Goal: Complete application form

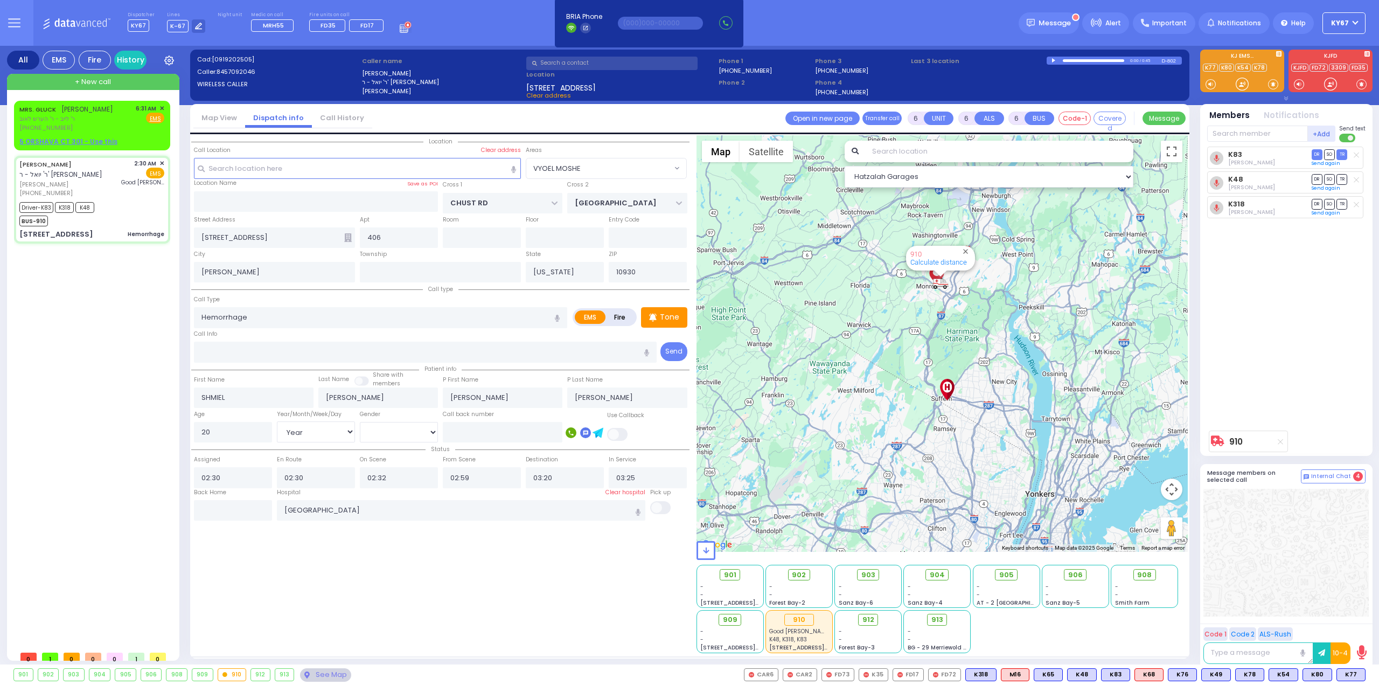
select select "VYOEL MOSHE"
select select "Year"
select select "[DEMOGRAPHIC_DATA]"
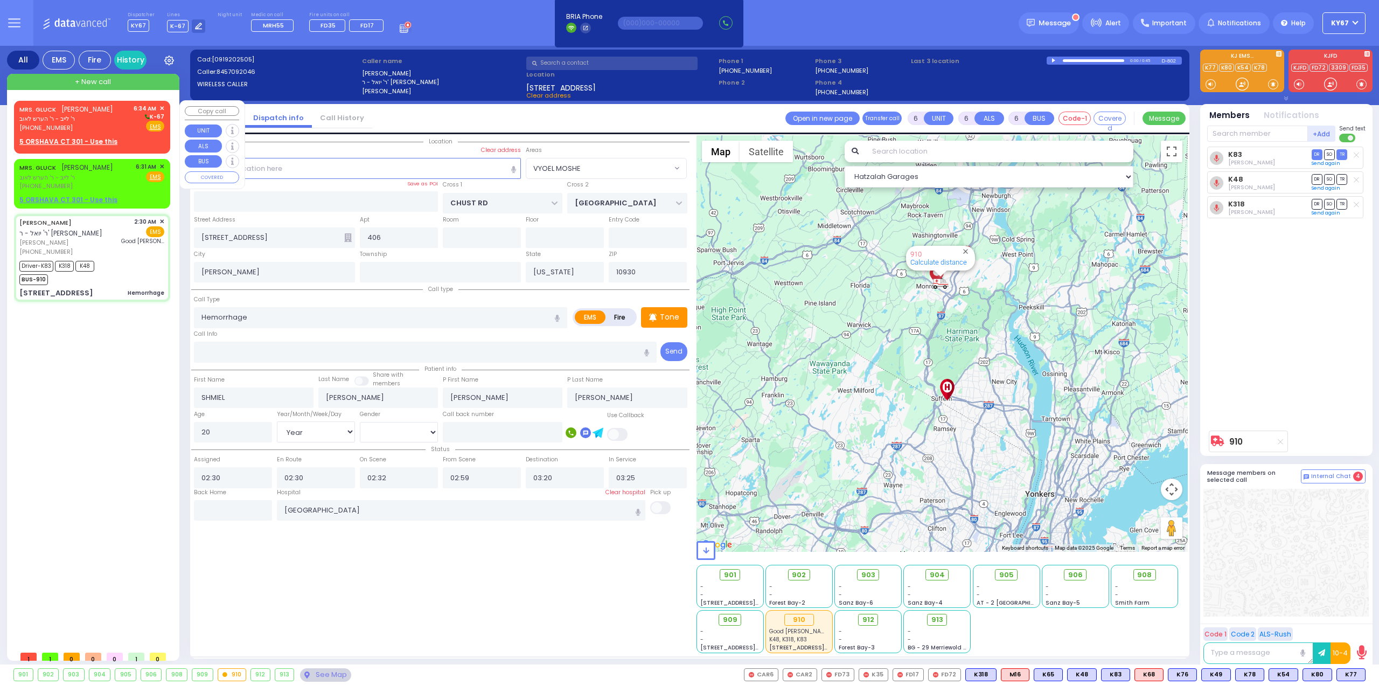
click at [163, 106] on span "✕" at bounding box center [161, 108] width 5 height 9
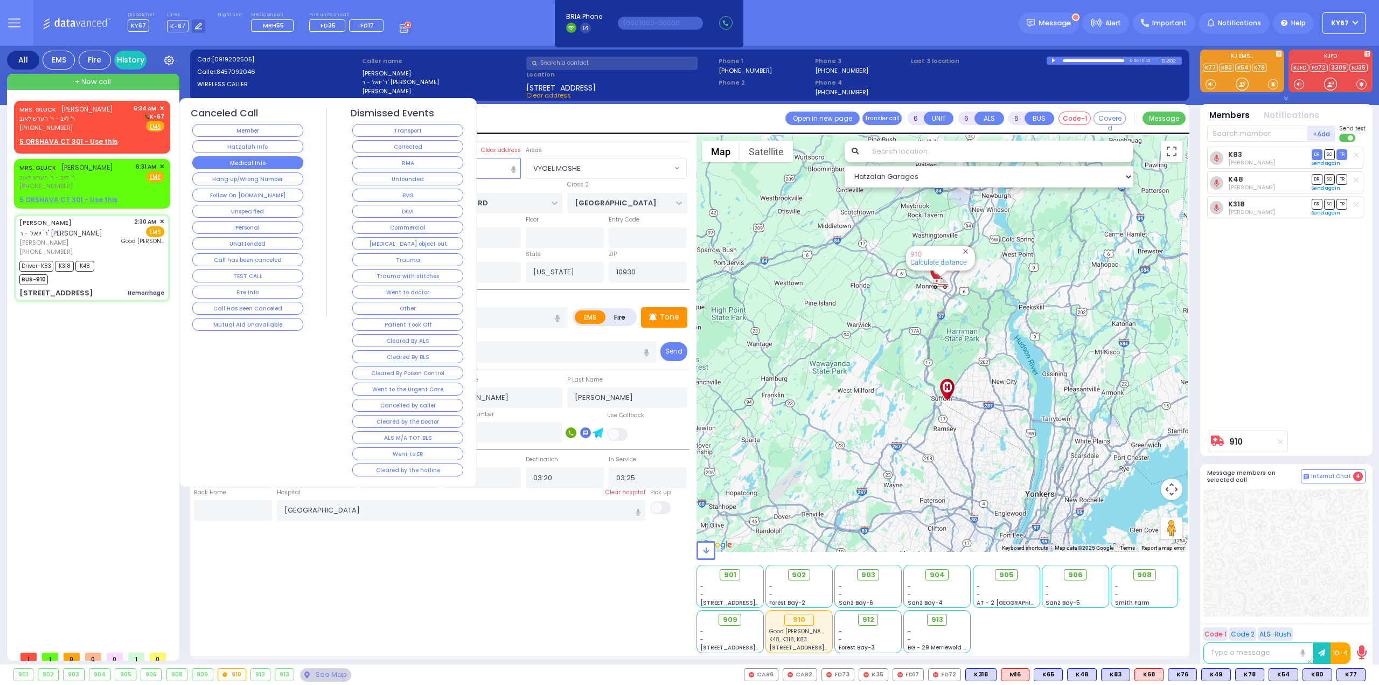
click at [247, 157] on button "Medical Info" at bounding box center [247, 162] width 111 height 13
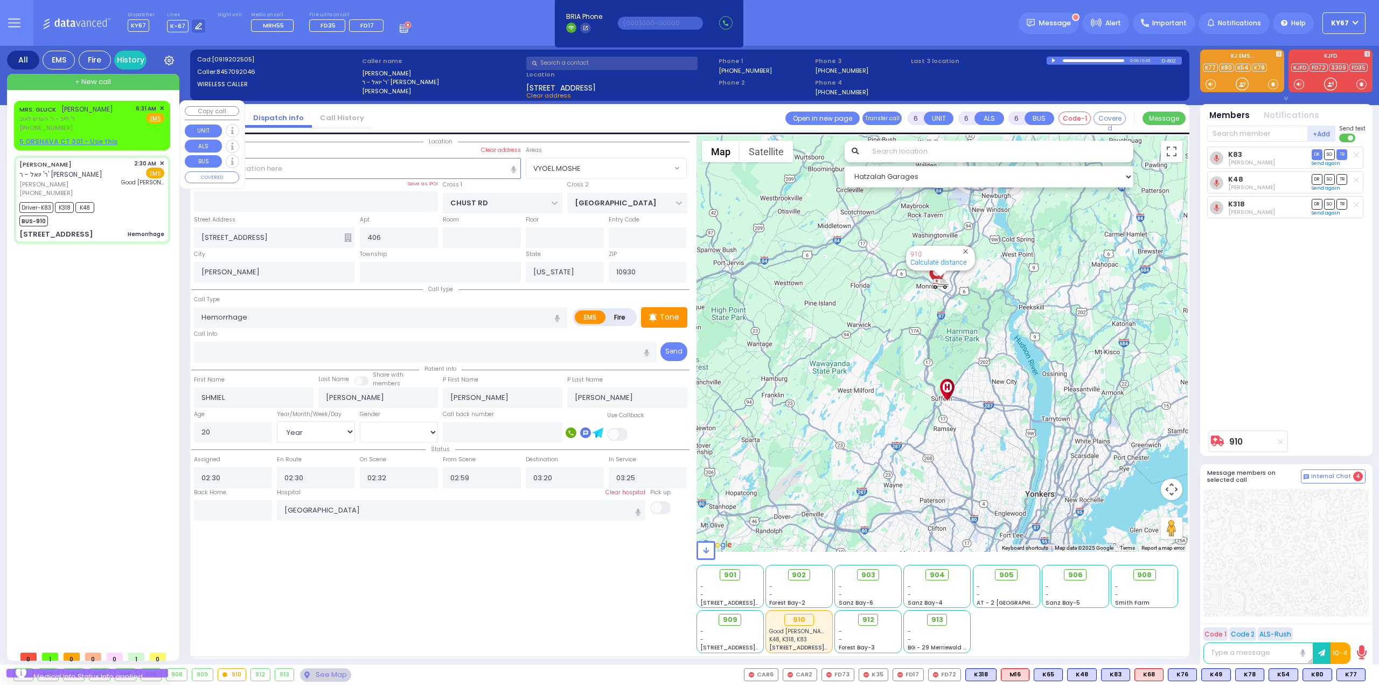
click at [78, 120] on span "ר' לייב - ר' הערש לאוב" at bounding box center [66, 118] width 94 height 9
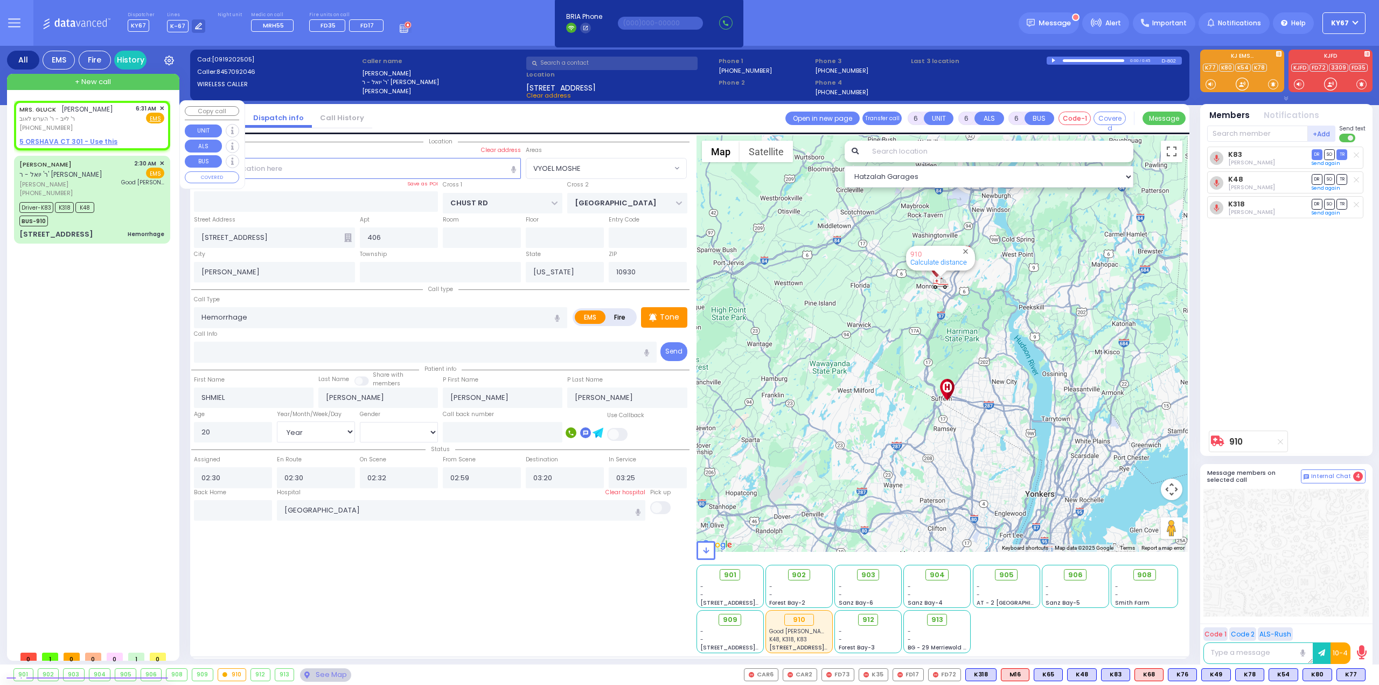
type input "2"
type input "1"
select select
radio input "true"
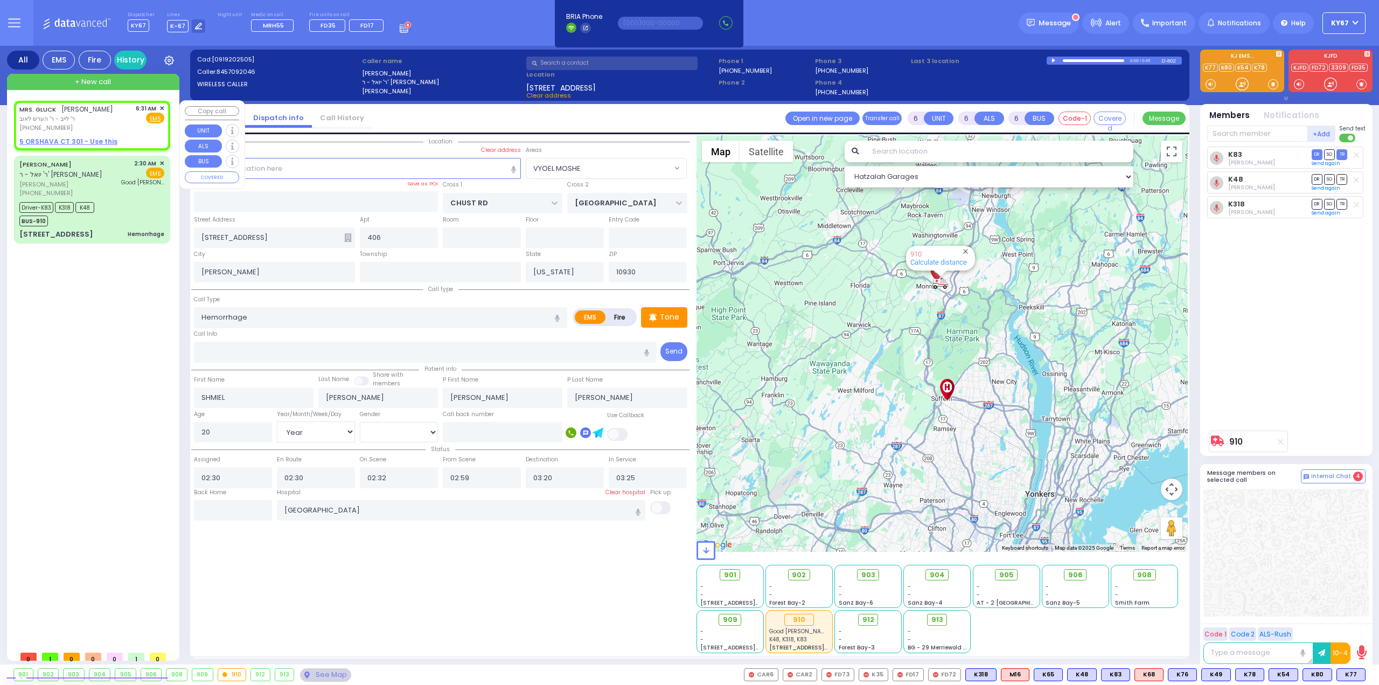
type input "MRS."
type input "[PERSON_NAME]"
select select
type input "06:31"
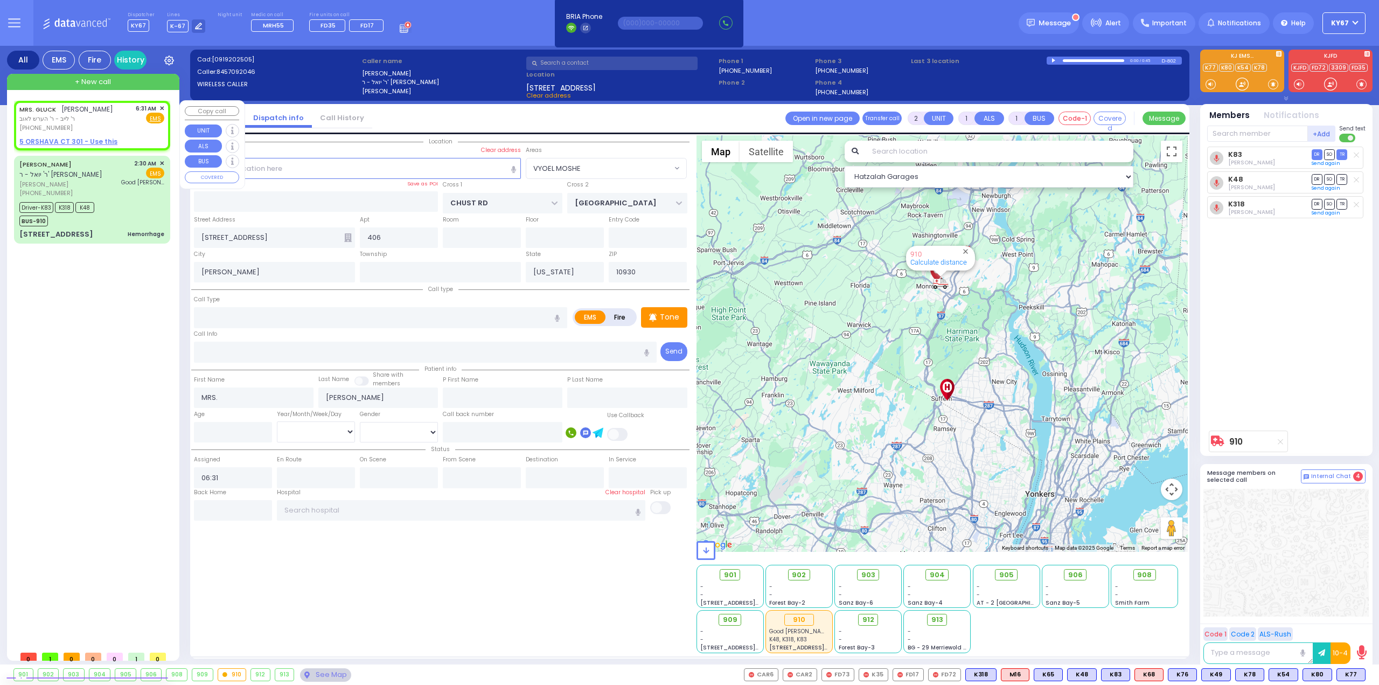
select select "Hatzalah Garages"
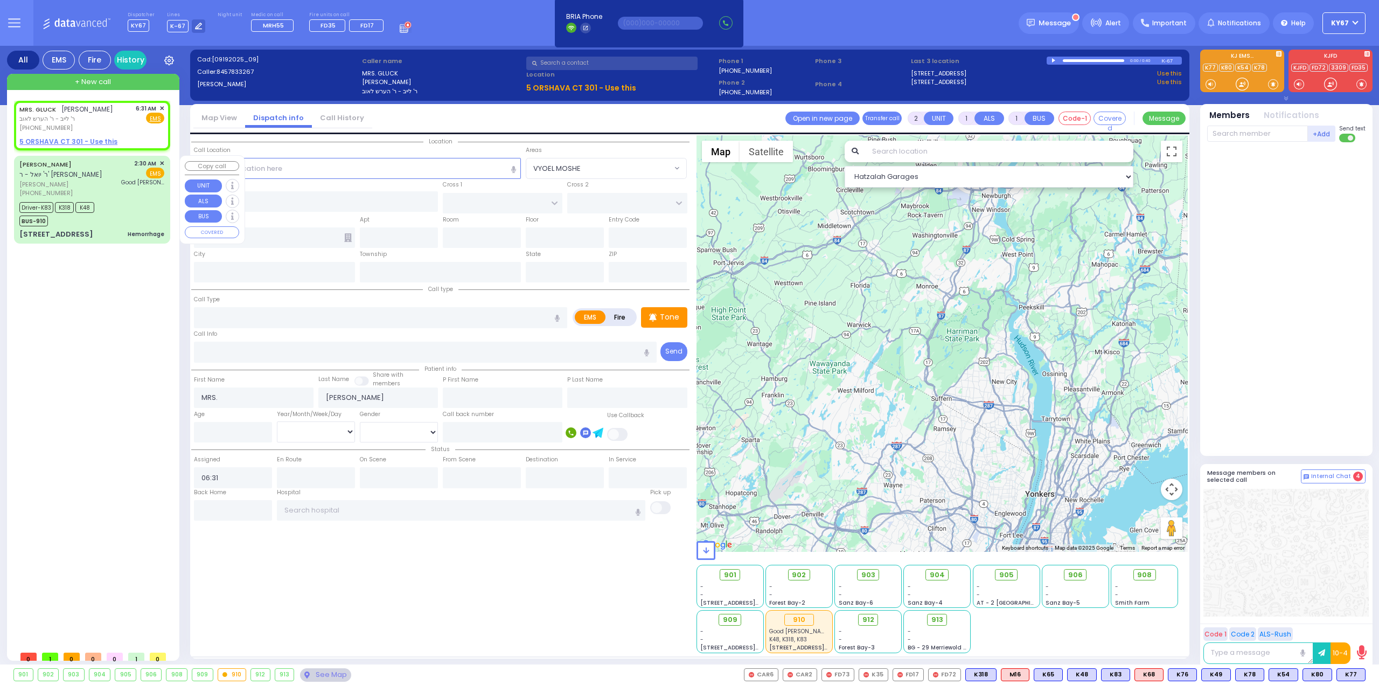
click at [124, 186] on div "[PERSON_NAME] [PERSON_NAME] [PHONE_NUMBER] 2:30 AM ✕ EMS" at bounding box center [91, 178] width 145 height 39
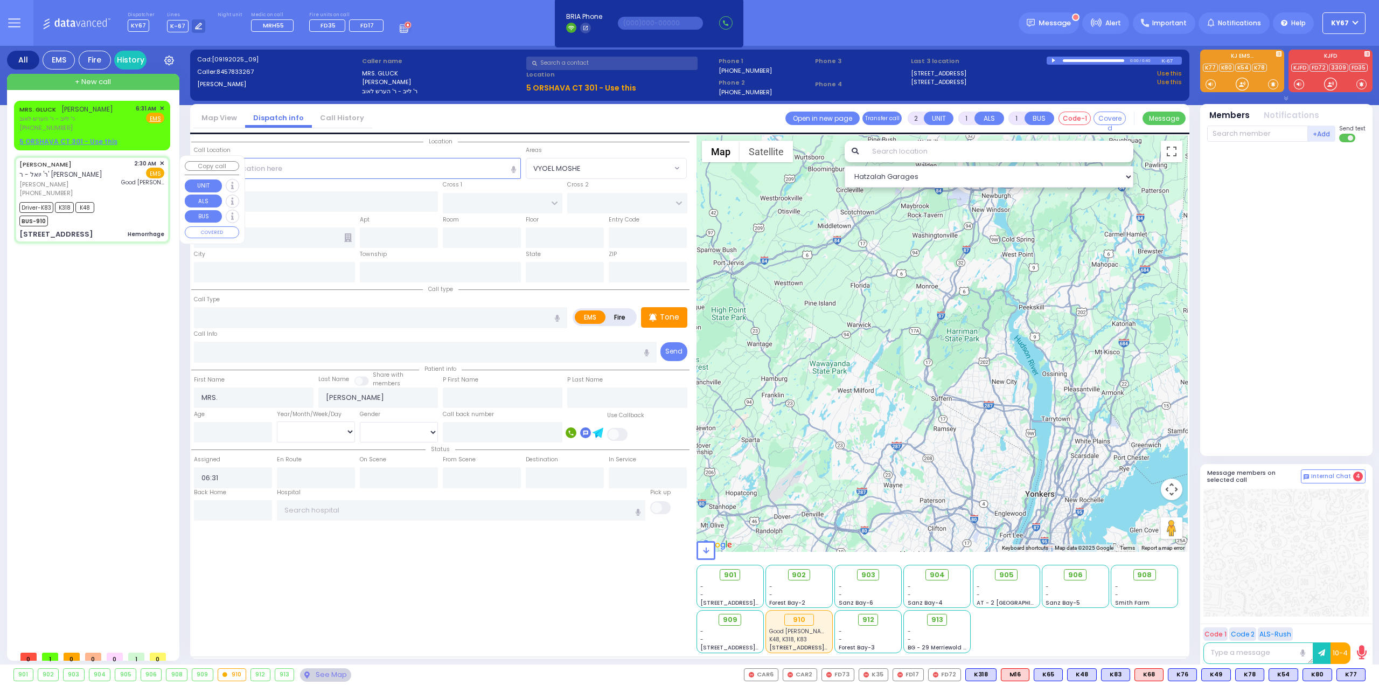
type input "6"
select select
type input "Hemorrhage"
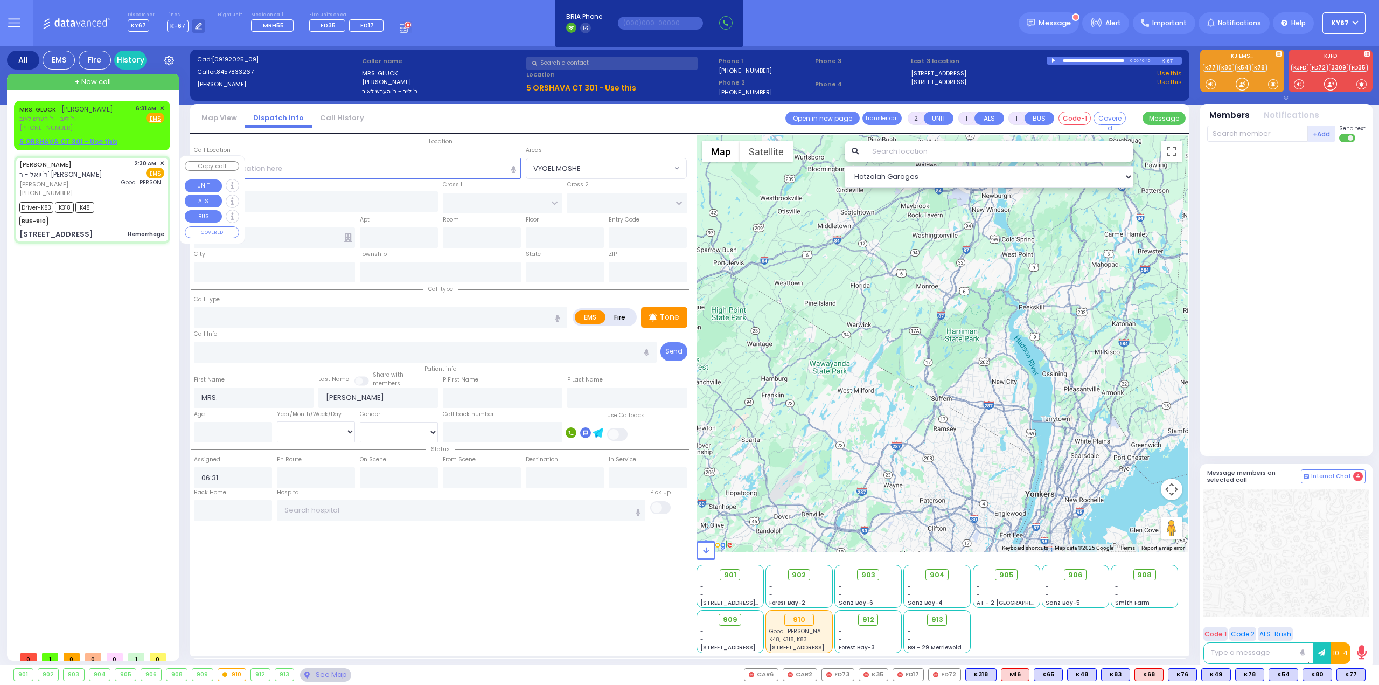
radio input "true"
type input "SHMIEL"
type input "[PERSON_NAME]"
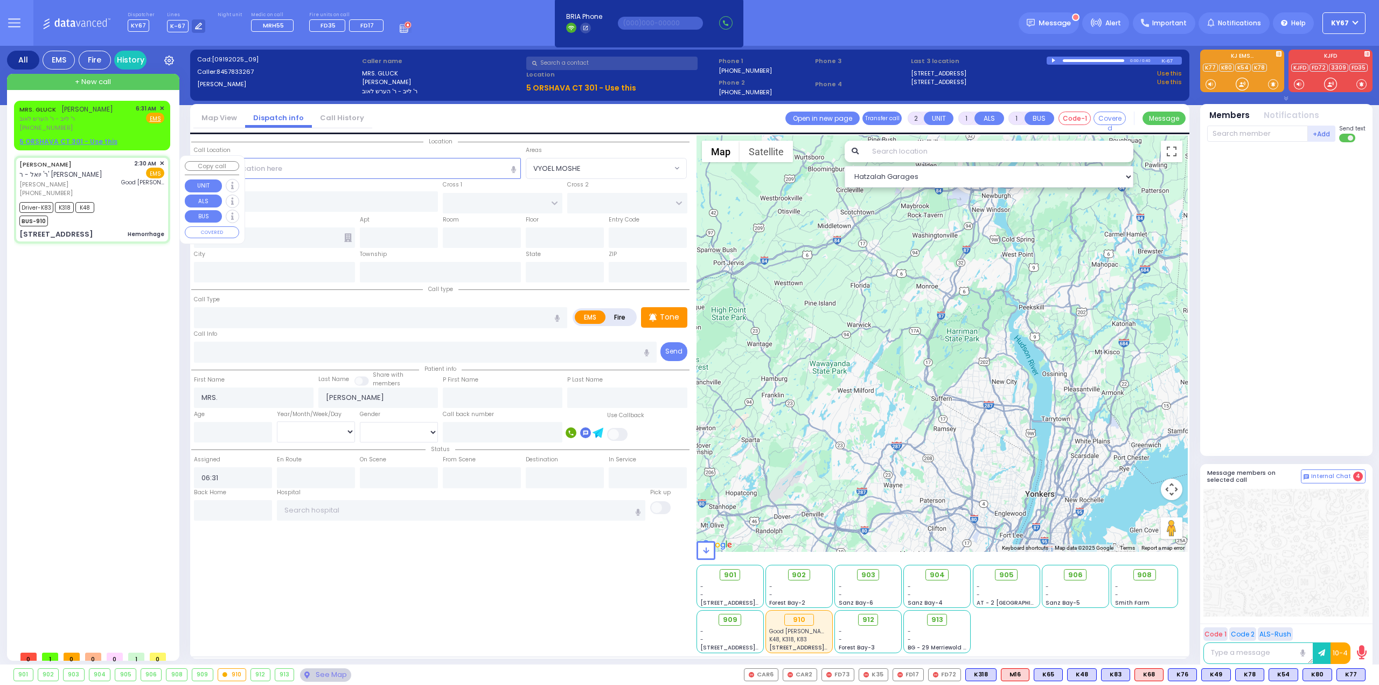
type input "20"
select select "Year"
select select "[DEMOGRAPHIC_DATA]"
type input "02:30"
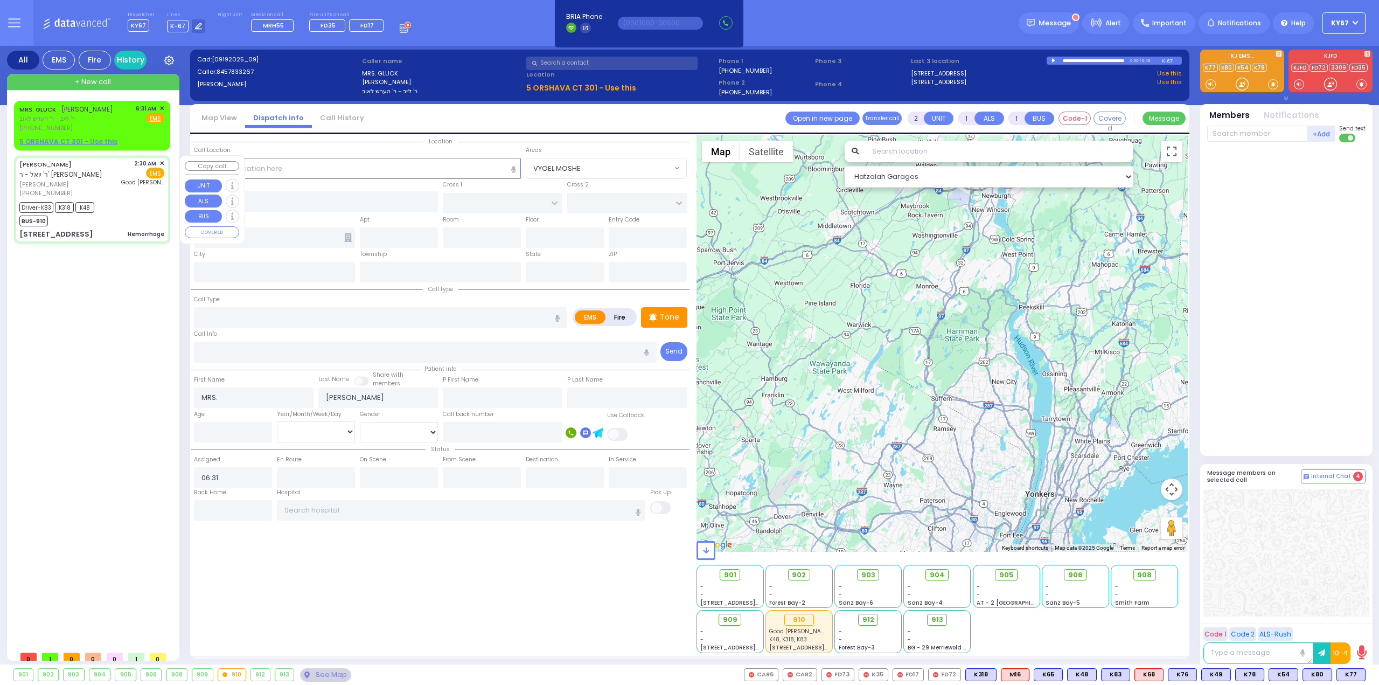
type input "02:32"
type input "02:59"
type input "03:20"
type input "03:25"
type input "[GEOGRAPHIC_DATA]"
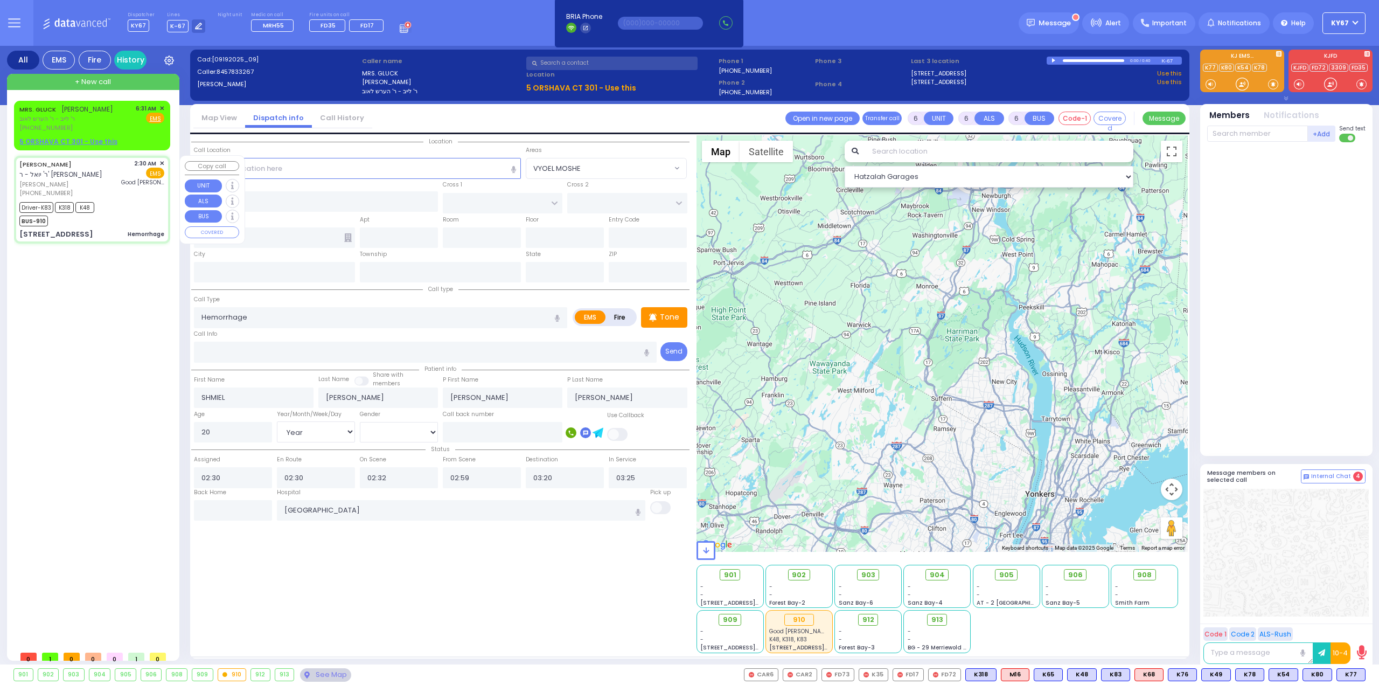
type input "CHUST RD"
type input "[GEOGRAPHIC_DATA]"
type input "[STREET_ADDRESS]"
type input "406"
type input "[PERSON_NAME]"
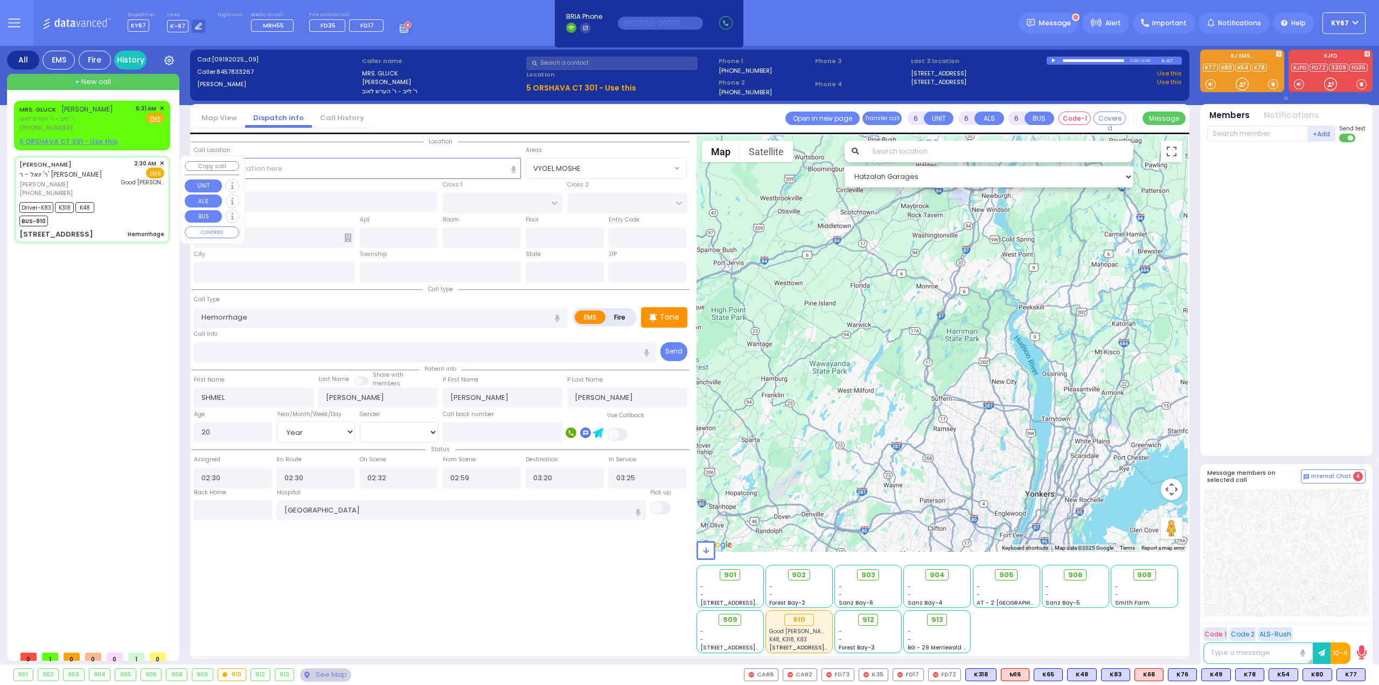
type input "[US_STATE]"
type input "10930"
select select "Hatzalah Garages"
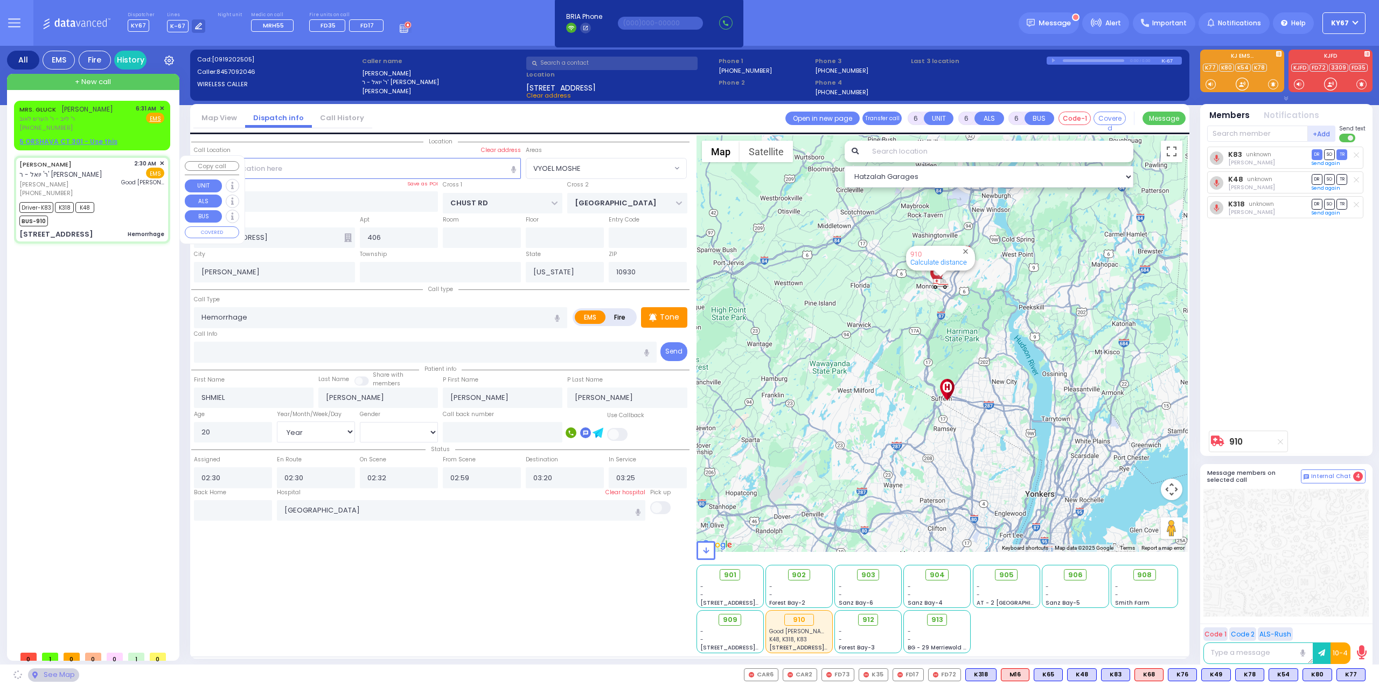
select select "VYOEL MOSHE"
click at [240, 504] on input "text" at bounding box center [233, 510] width 78 height 20
click at [240, 502] on input "text" at bounding box center [233, 510] width 78 height 20
type input "06:37"
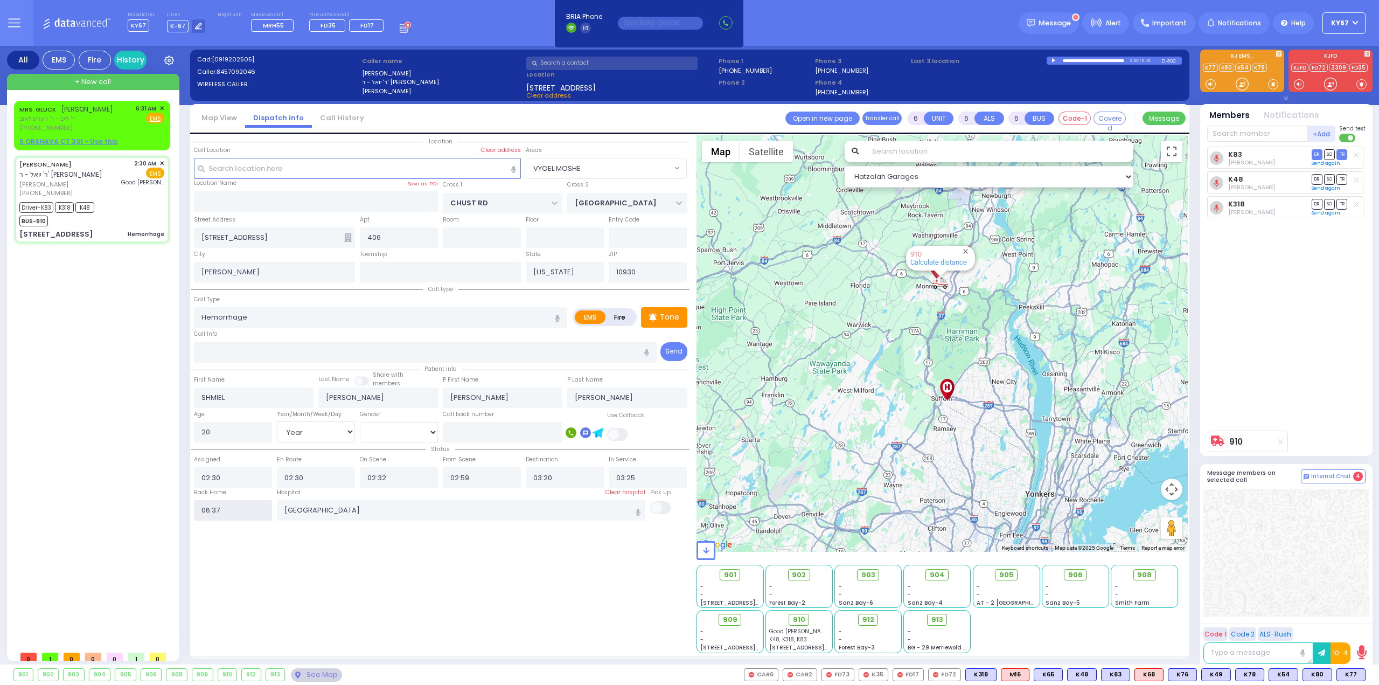
select select
radio input "true"
select select
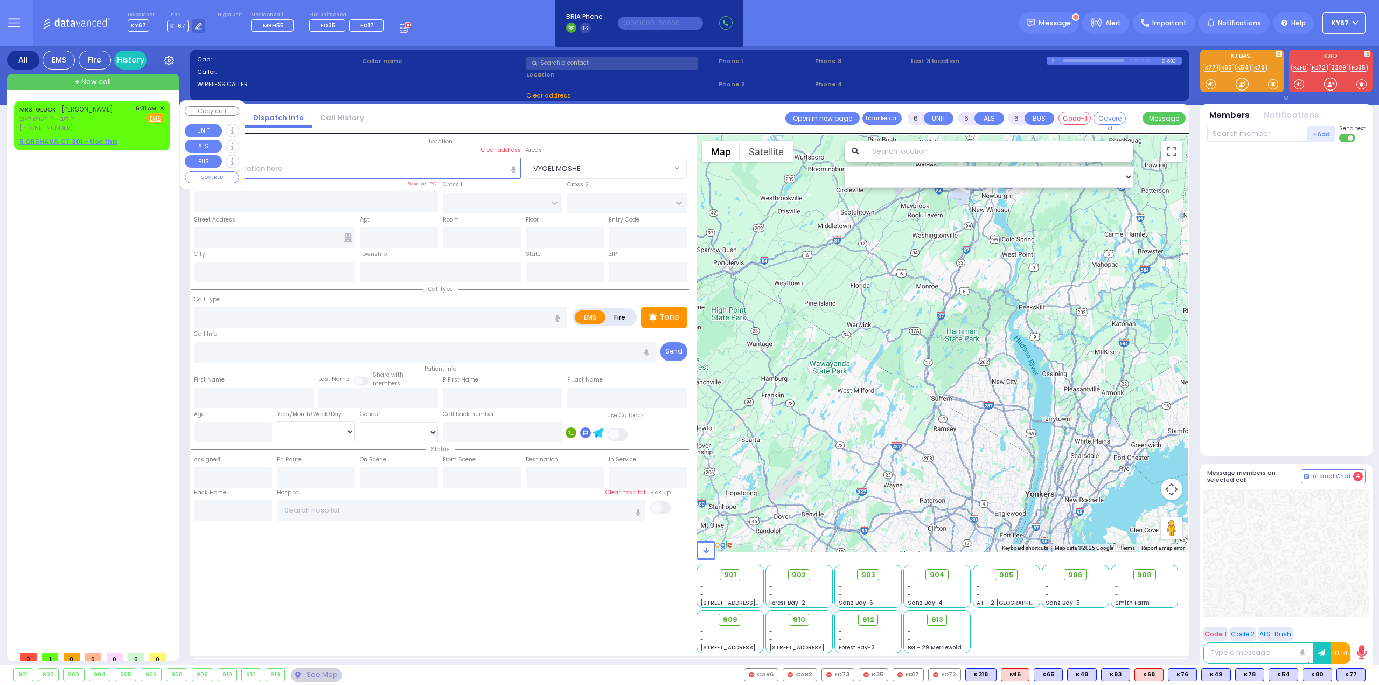
click at [117, 120] on div "[PERSON_NAME] מרת גליק ר' לייב - ר' הערש לאוב [PHONE_NUMBER] 6:31 AM ✕ Fire EMS" at bounding box center [91, 118] width 145 height 29
type input "2"
type input "1"
select select
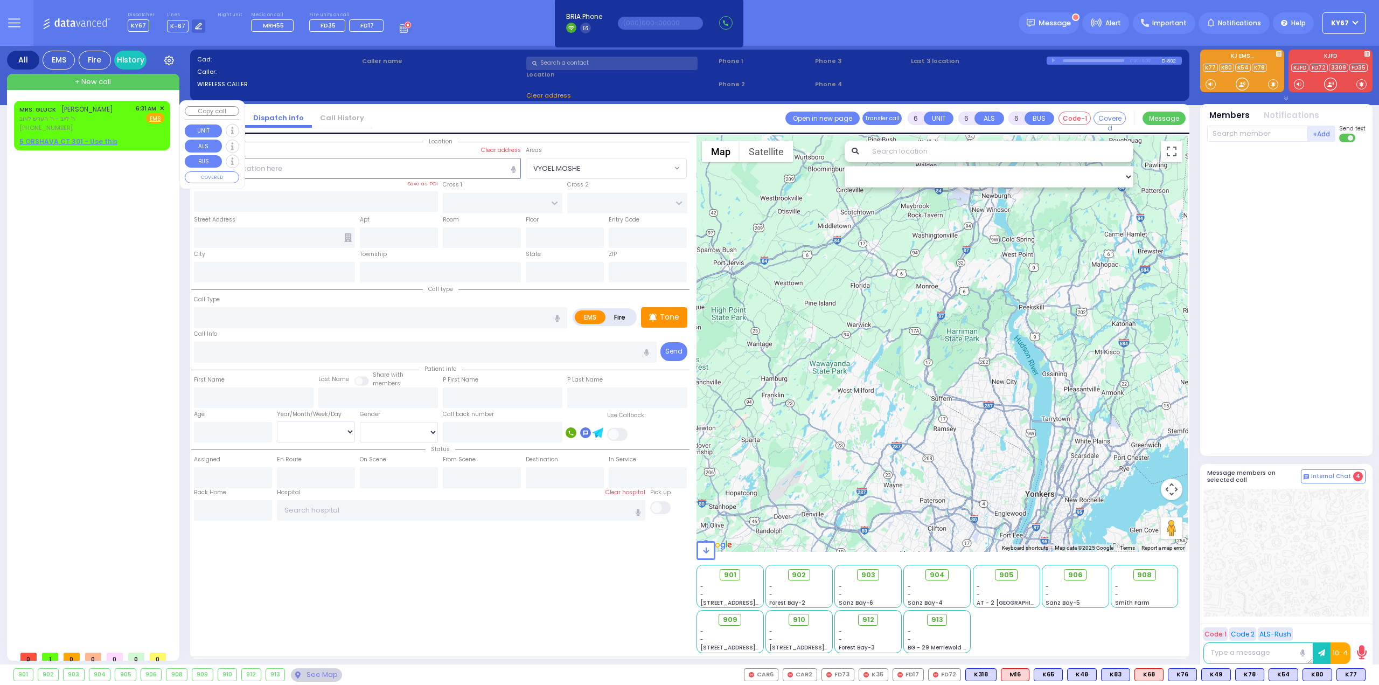
radio input "true"
type input "MRS."
type input "[PERSON_NAME]"
select select
type input "06:31"
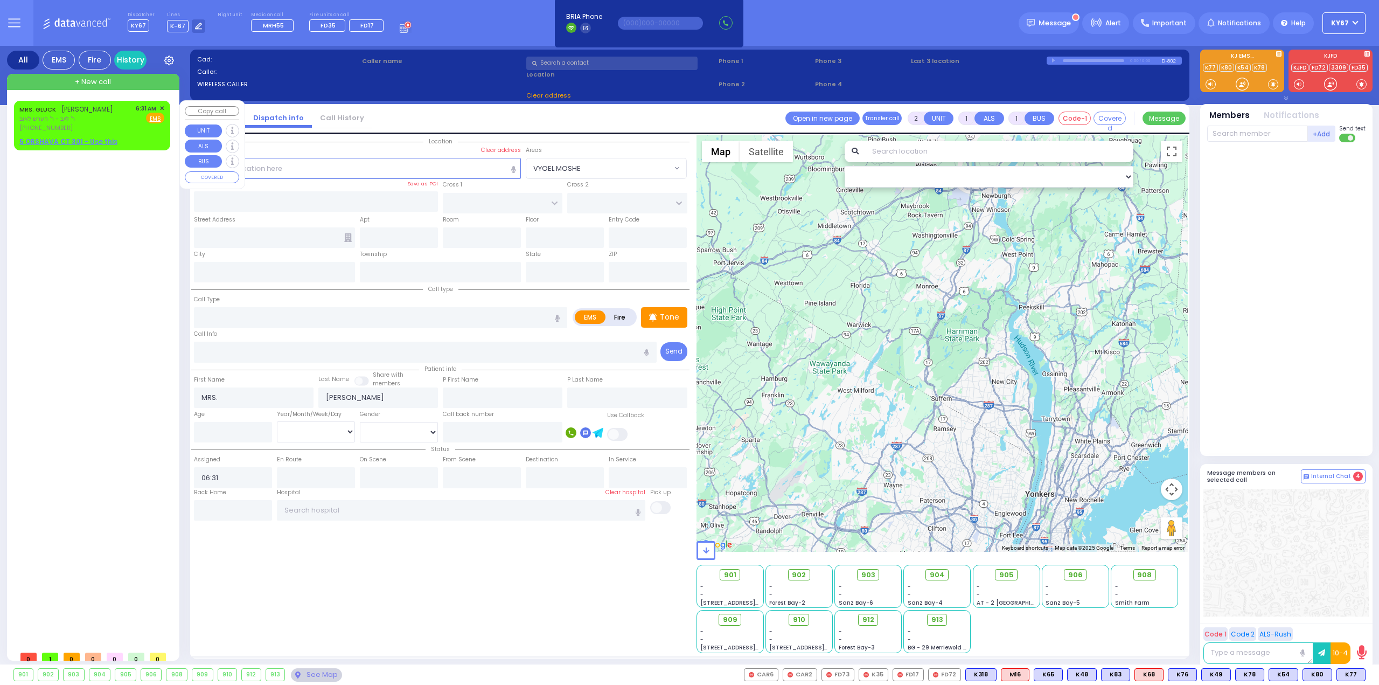
select select "Hatzalah Garages"
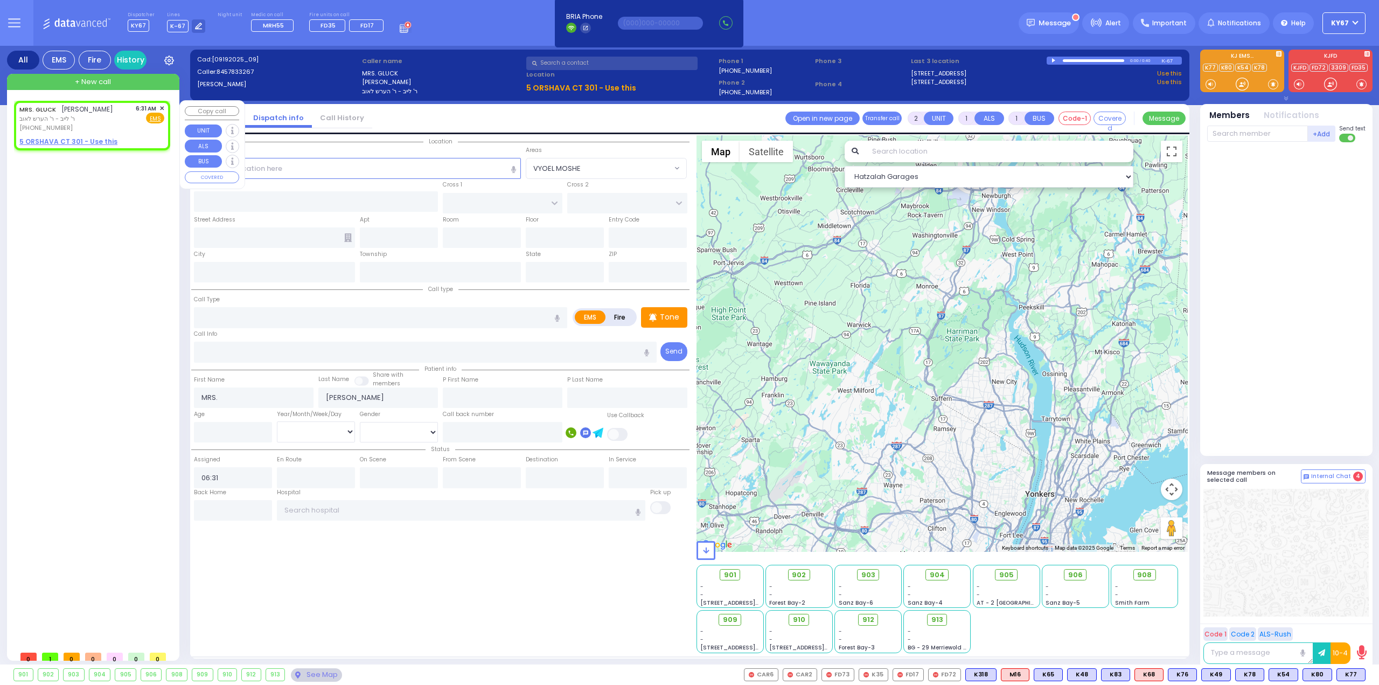
click at [162, 106] on span "✕" at bounding box center [161, 108] width 5 height 9
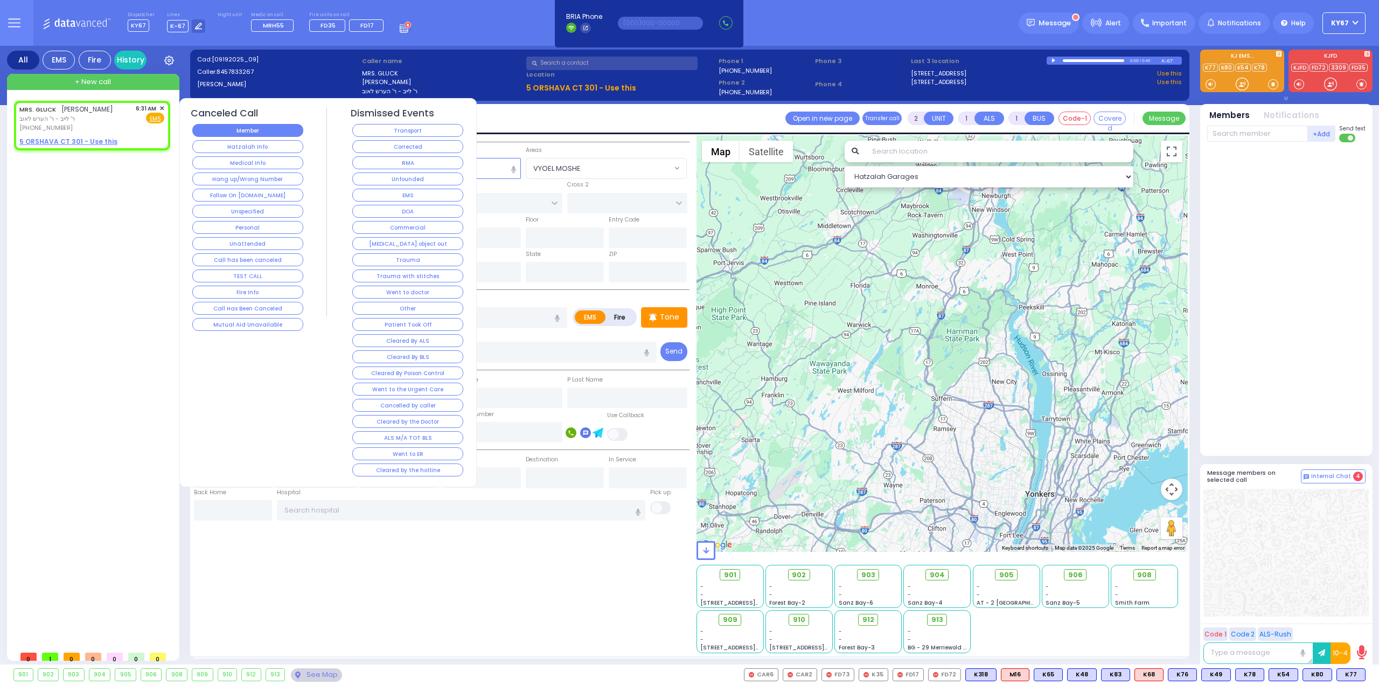
click at [240, 127] on button "Member" at bounding box center [247, 130] width 111 height 13
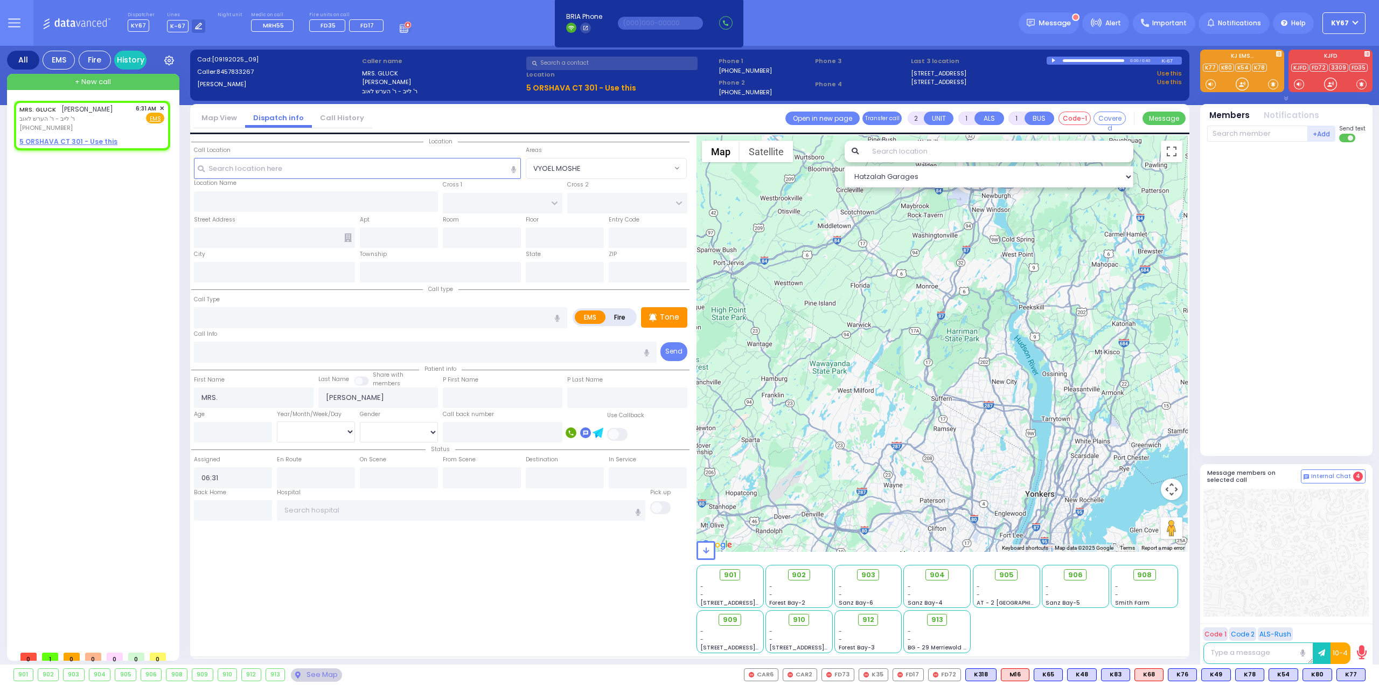
select select
radio input "true"
select select
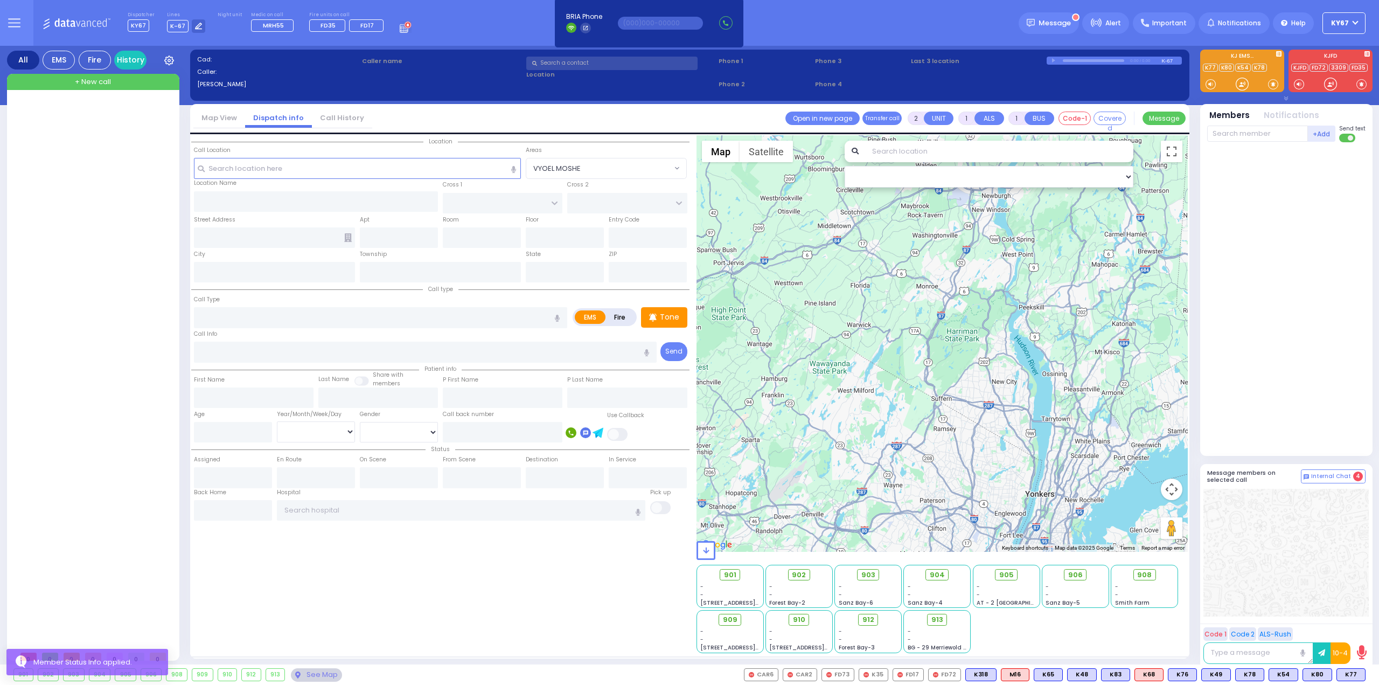
click at [64, 185] on div at bounding box center [94, 373] width 160 height 544
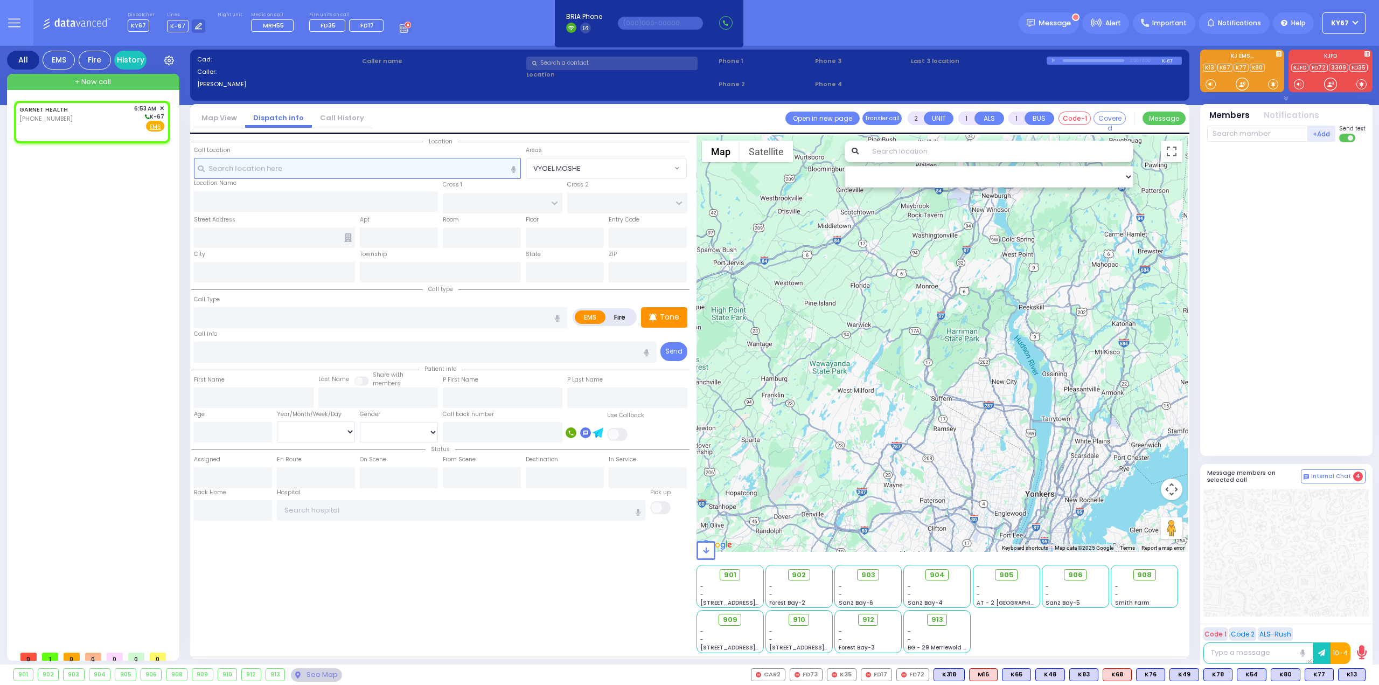
select select
radio input "true"
select select
type input "06:53"
select select "Hatzalah Garages"
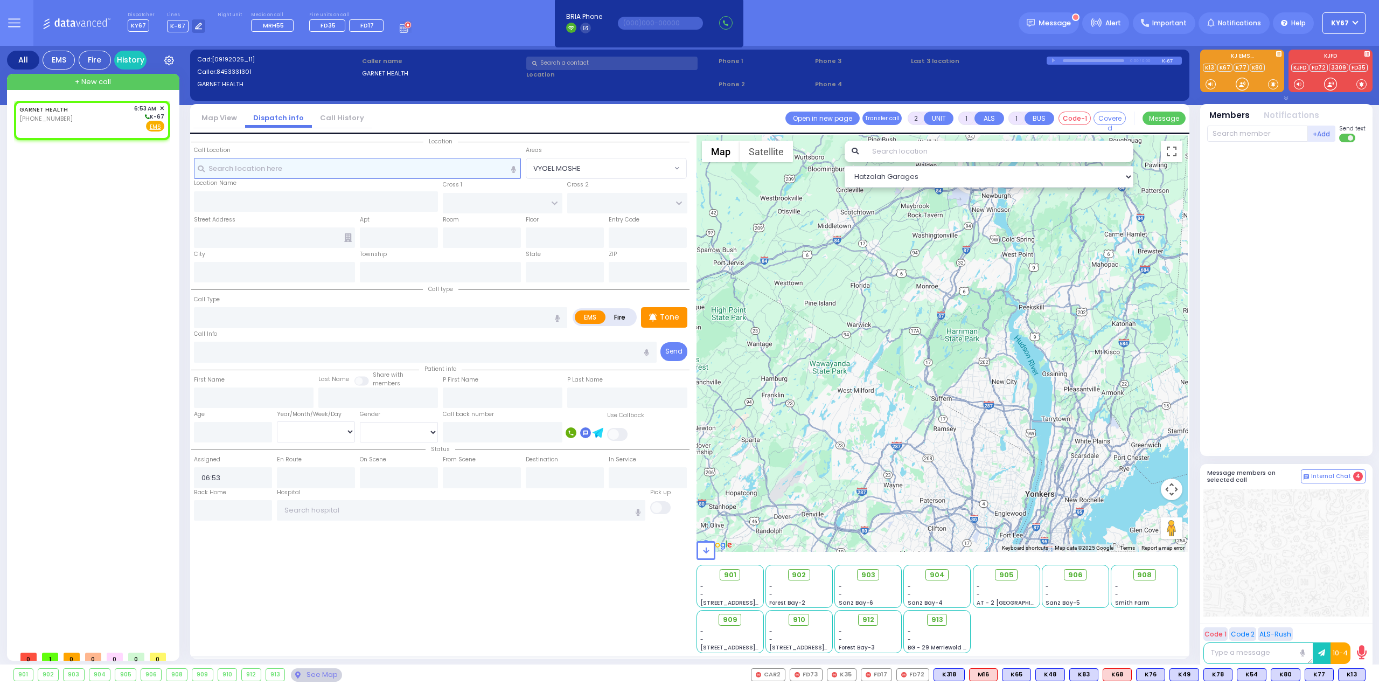
select select
radio input "true"
select select
select select "Hatzalah Garages"
click at [163, 107] on span "✕" at bounding box center [161, 108] width 5 height 9
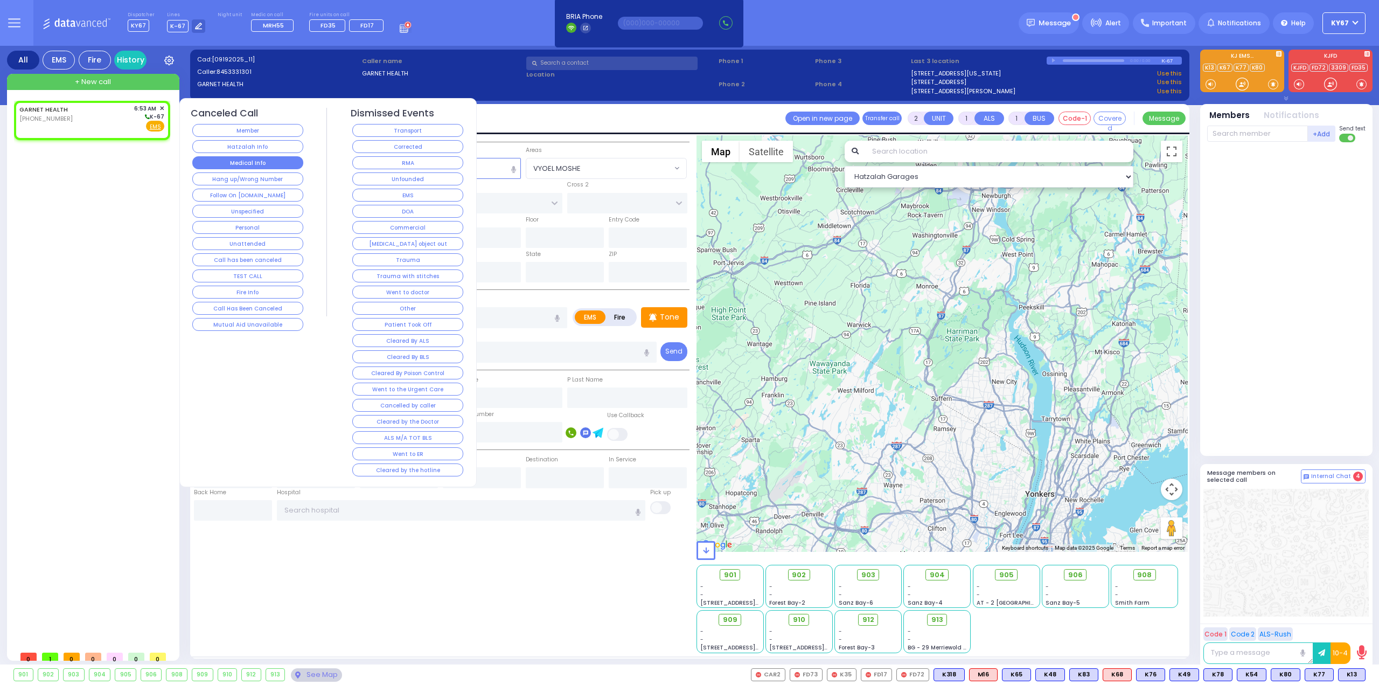
click at [262, 161] on button "Medical Info" at bounding box center [247, 162] width 111 height 13
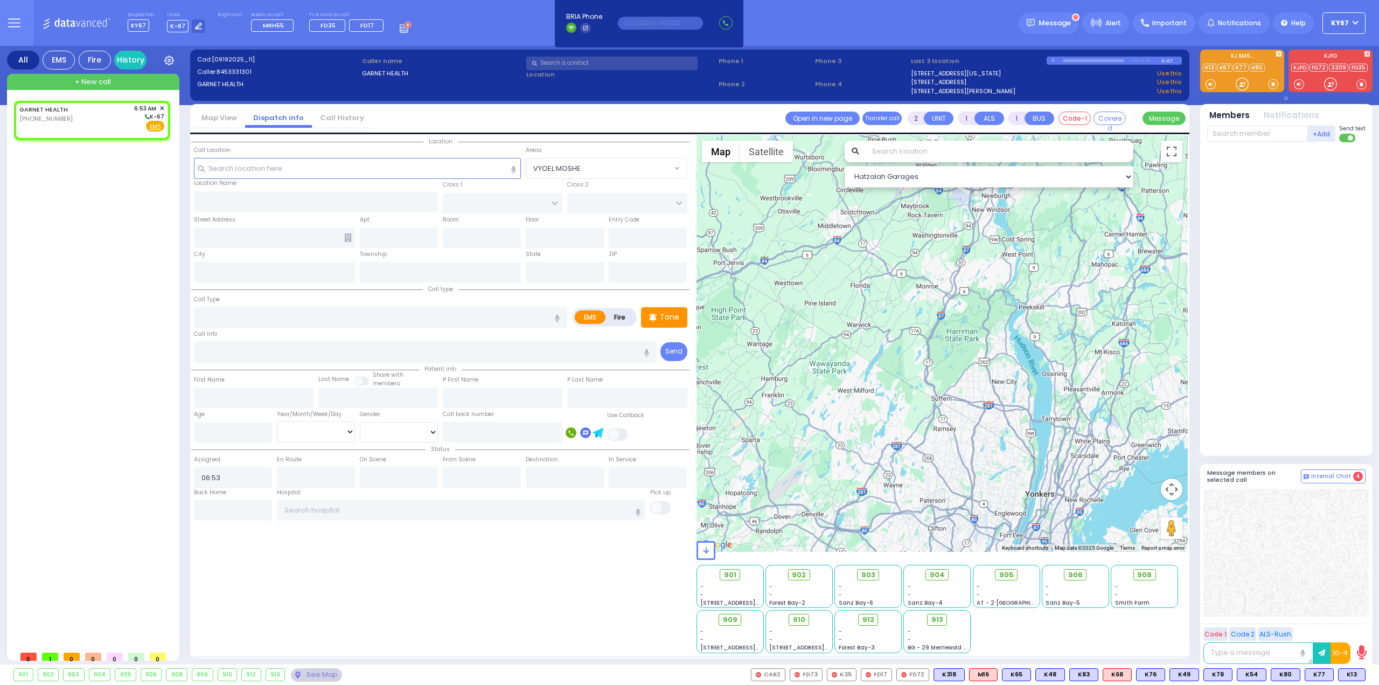
select select
radio input "true"
select select
